Goal: Navigation & Orientation: Find specific page/section

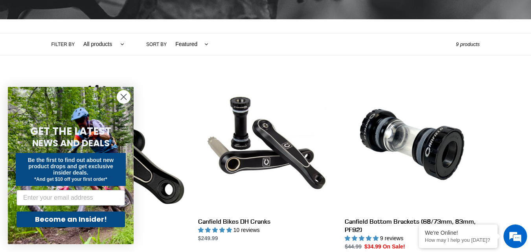
scroll to position [197, 0]
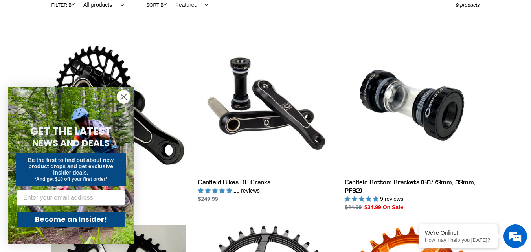
click at [125, 97] on circle "Close dialog" at bounding box center [123, 96] width 13 height 13
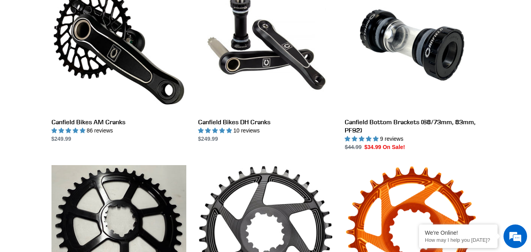
scroll to position [275, 0]
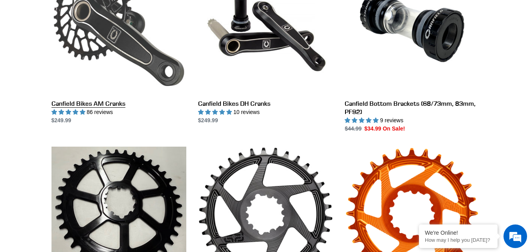
click at [112, 103] on link "Canfield Bikes AM Cranks" at bounding box center [119, 42] width 135 height 166
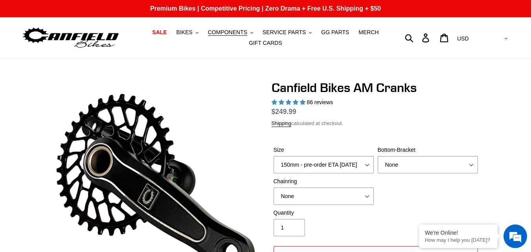
select select "highest-rating"
click at [250, 31] on button "COMPONENTS .cls-1{fill:#231f20}" at bounding box center [230, 32] width 53 height 11
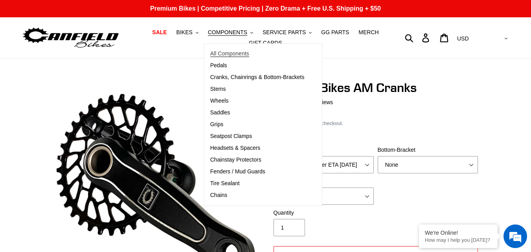
click at [234, 56] on span "All Components" at bounding box center [229, 53] width 39 height 7
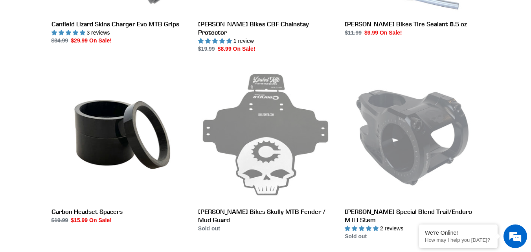
scroll to position [1446, 0]
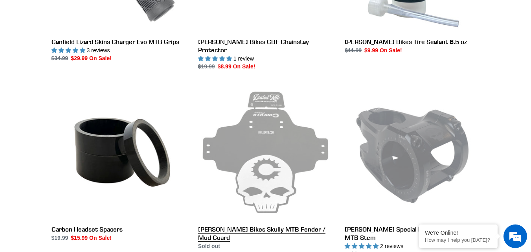
click at [274, 158] on link "Canfield Bikes Skully MTB Fender / Mud Guard" at bounding box center [265, 168] width 135 height 166
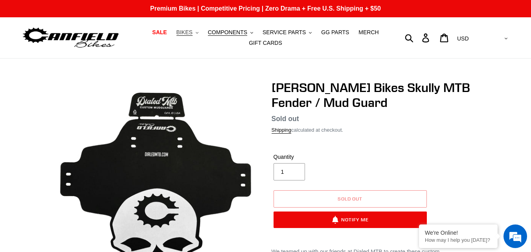
click at [191, 34] on span "BIKES" at bounding box center [185, 32] width 16 height 7
click at [309, 34] on button "SERVICE PARTS .cls-1{fill:#231f20}" at bounding box center [287, 32] width 57 height 11
